Goal: Use online tool/utility: Utilize a website feature to perform a specific function

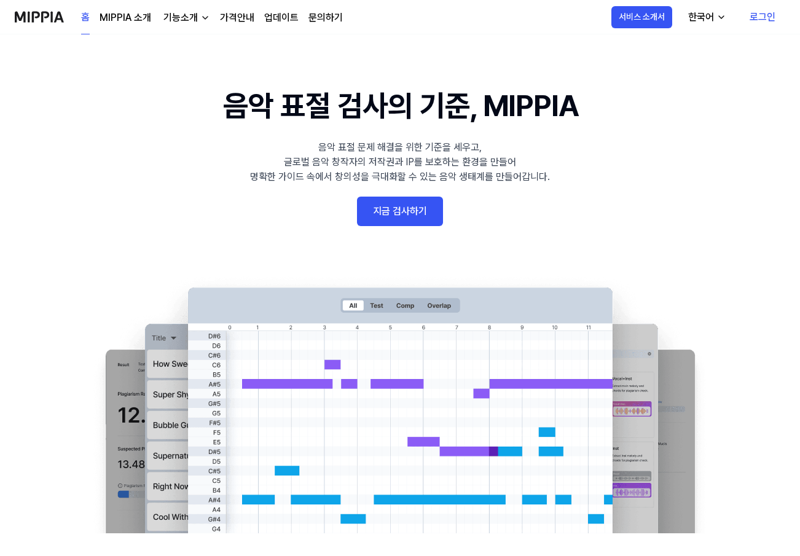
click at [390, 202] on link "지금 검사하기" at bounding box center [400, 211] width 86 height 29
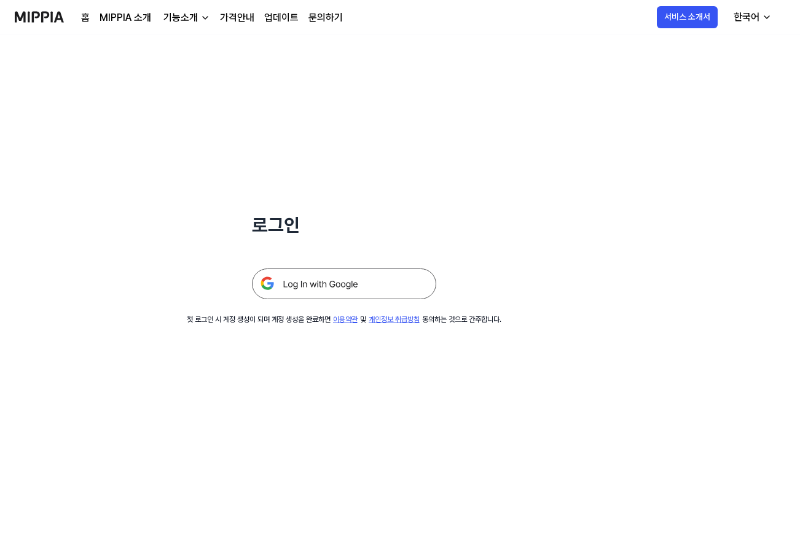
click at [352, 282] on img at bounding box center [344, 283] width 184 height 31
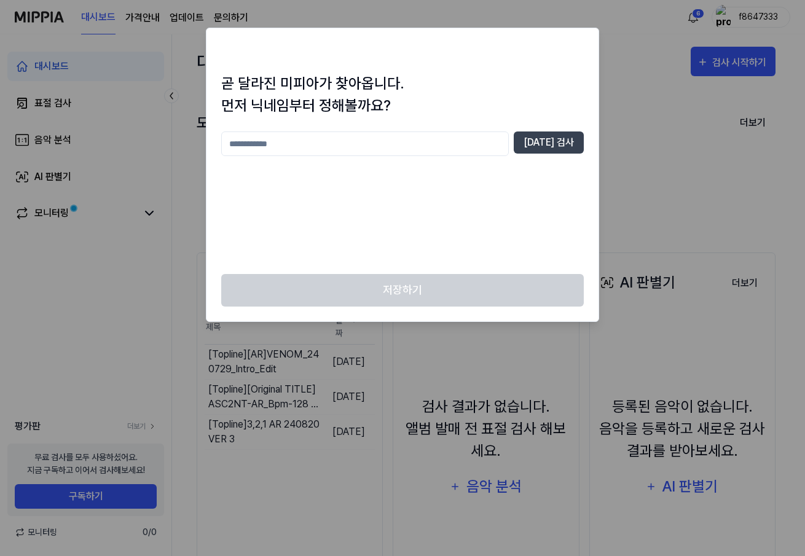
click at [509, 147] on input "text" at bounding box center [365, 143] width 288 height 25
type input "*"
type input "***"
click at [557, 140] on button "중복 검사" at bounding box center [549, 142] width 70 height 22
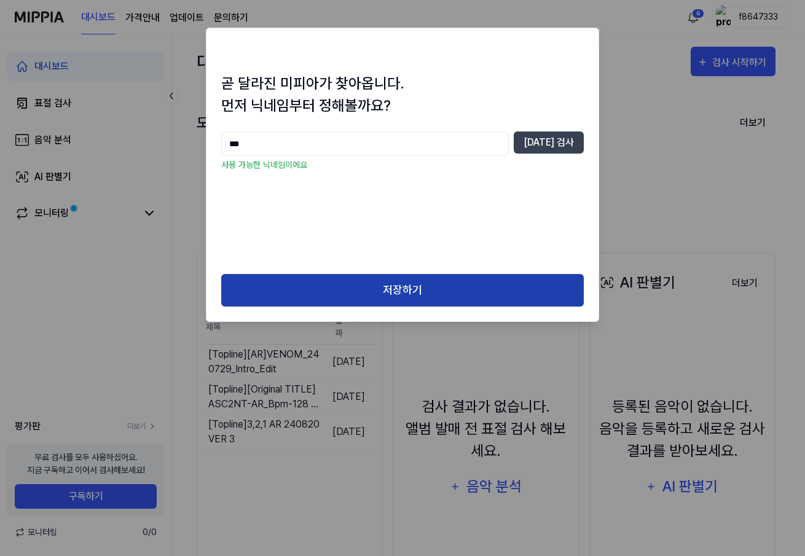
click at [498, 286] on button "저장하기" at bounding box center [402, 290] width 362 height 33
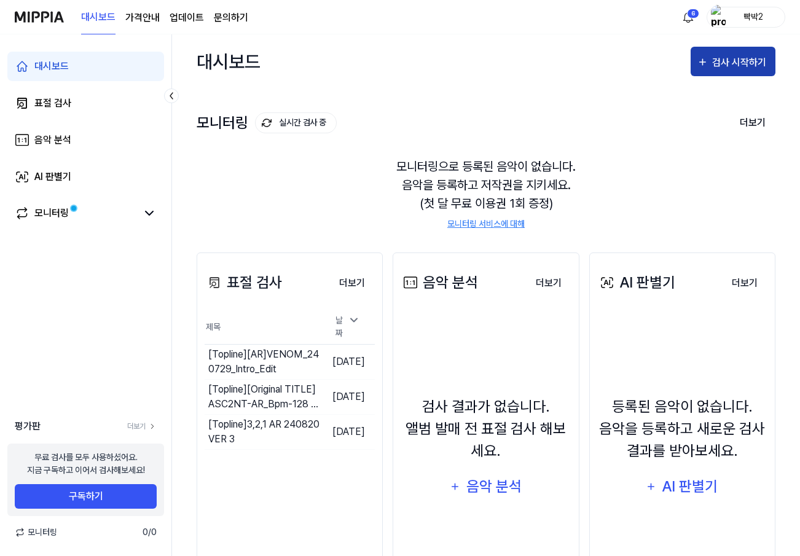
click at [716, 61] on div "검사 시작하기" at bounding box center [740, 63] width 57 height 16
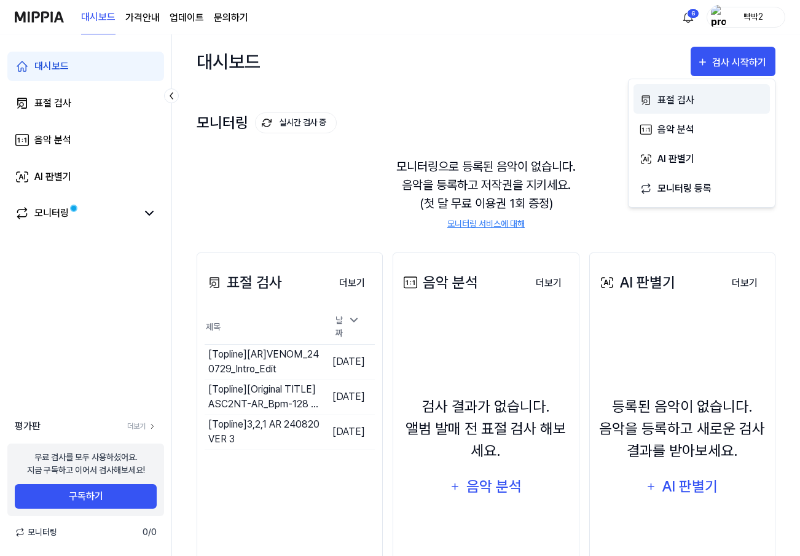
click at [698, 106] on div "표절 검사" at bounding box center [710, 100] width 107 height 16
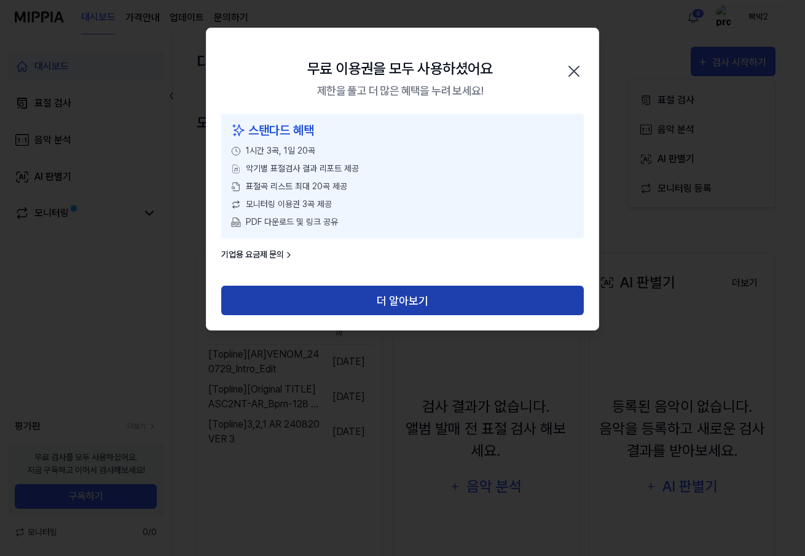
click at [421, 297] on button "더 알아보기" at bounding box center [402, 300] width 362 height 29
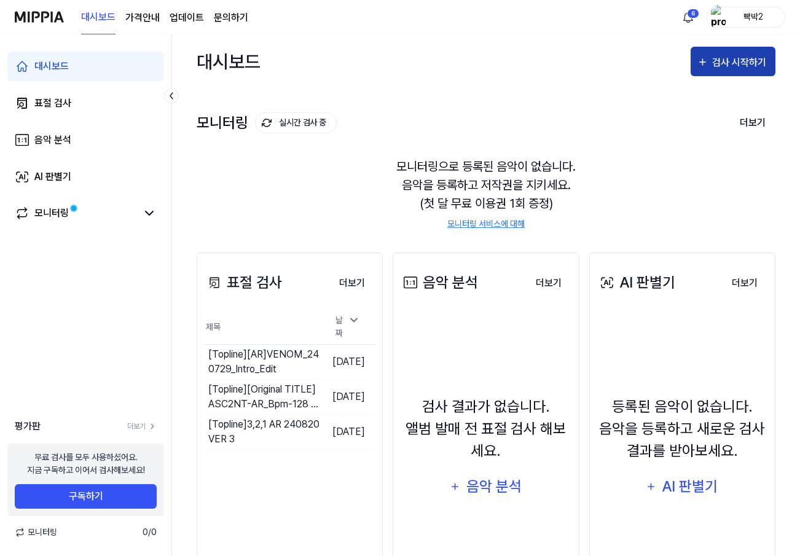
click at [738, 72] on button "검사 시작하기" at bounding box center [733, 61] width 85 height 29
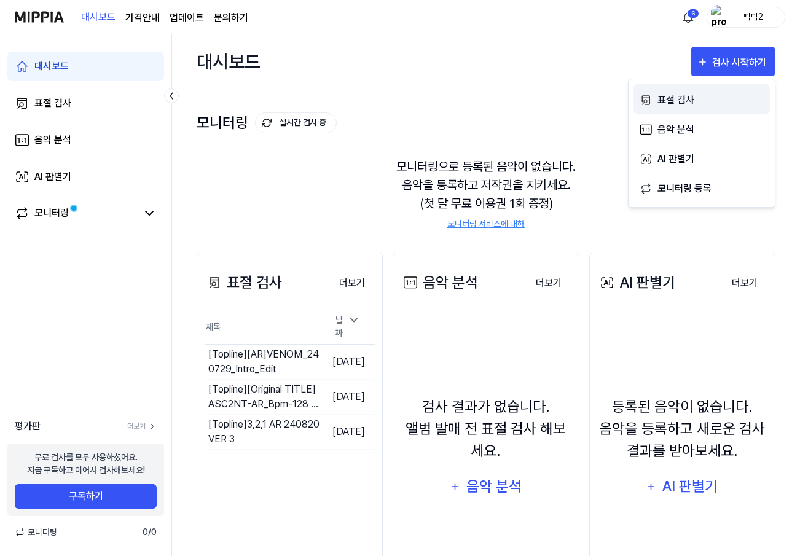
click at [714, 100] on div "표절 검사" at bounding box center [710, 100] width 107 height 16
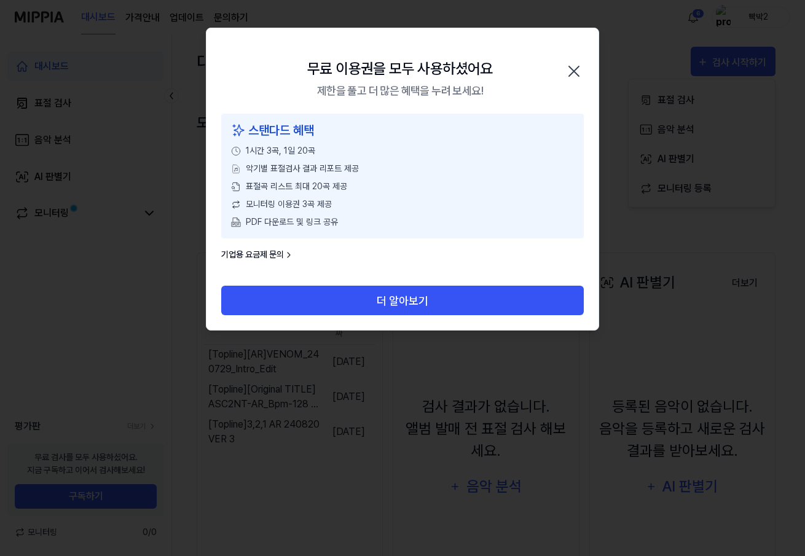
click at [441, 172] on div "악기별 표절검사 결과 리포트 제공" at bounding box center [402, 168] width 343 height 13
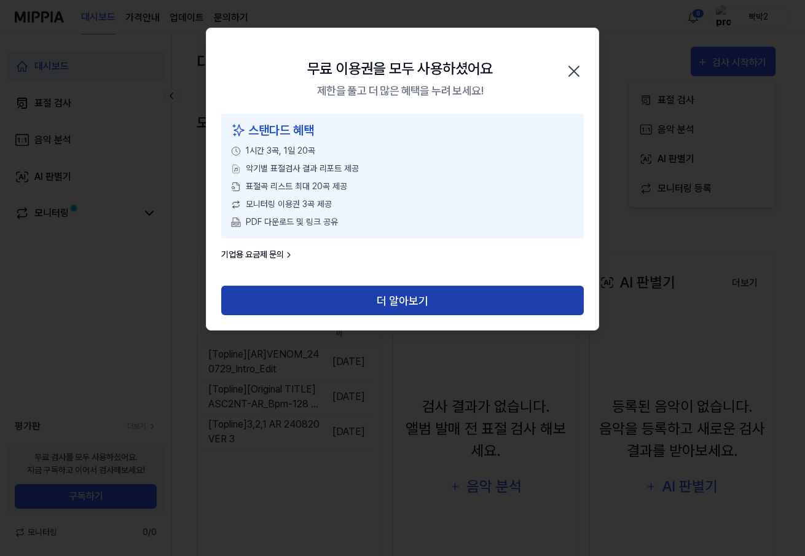
click at [426, 288] on button "더 알아보기" at bounding box center [402, 300] width 362 height 29
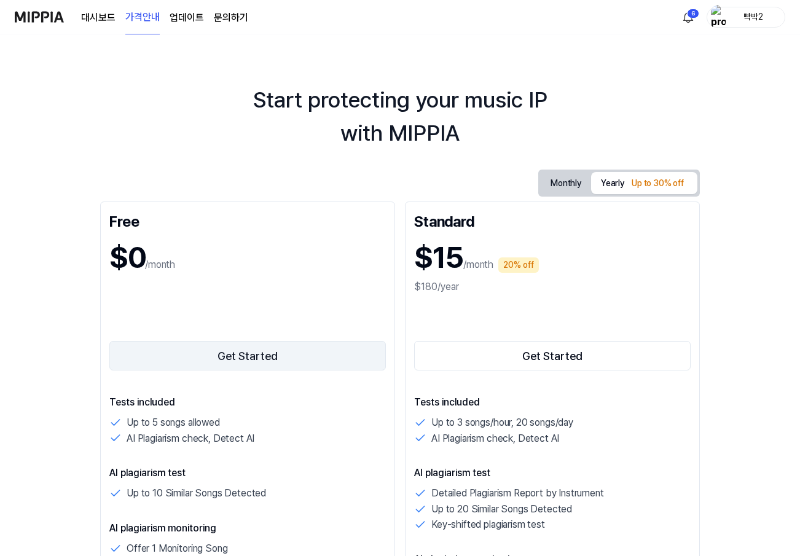
click at [221, 351] on button "Get Started" at bounding box center [247, 355] width 276 height 29
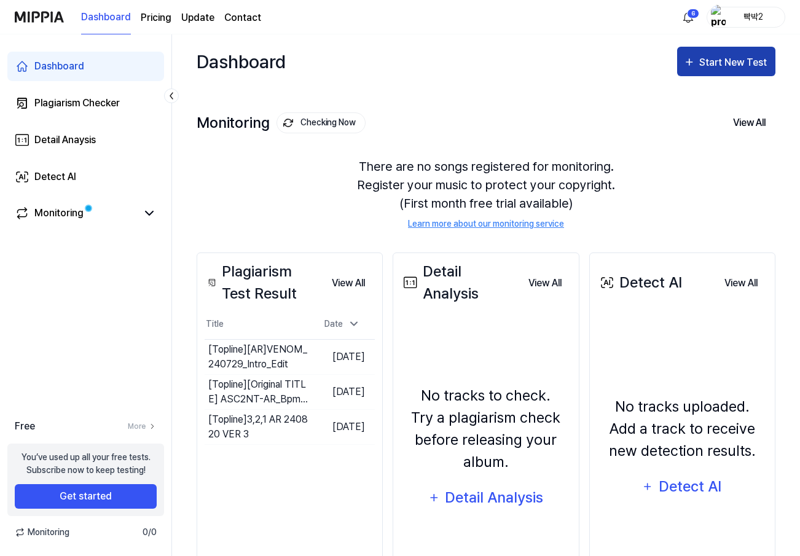
click at [702, 60] on div "Start New Test" at bounding box center [734, 63] width 70 height 16
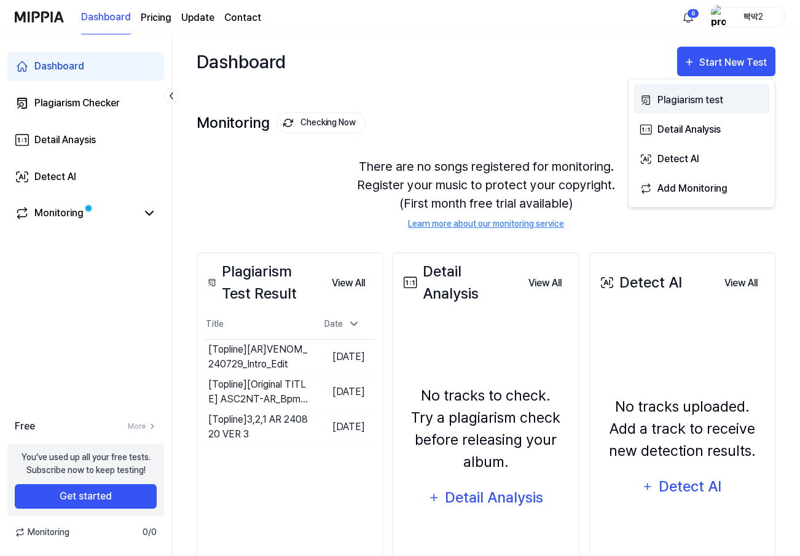
click at [694, 89] on button "Plagiarism test" at bounding box center [701, 98] width 136 height 29
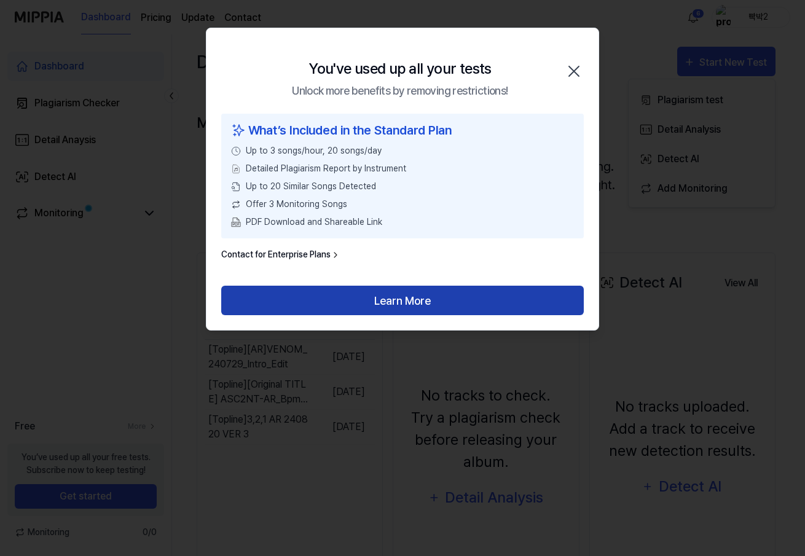
click at [471, 303] on button "Learn More" at bounding box center [402, 300] width 362 height 29
